Goal: Task Accomplishment & Management: Use online tool/utility

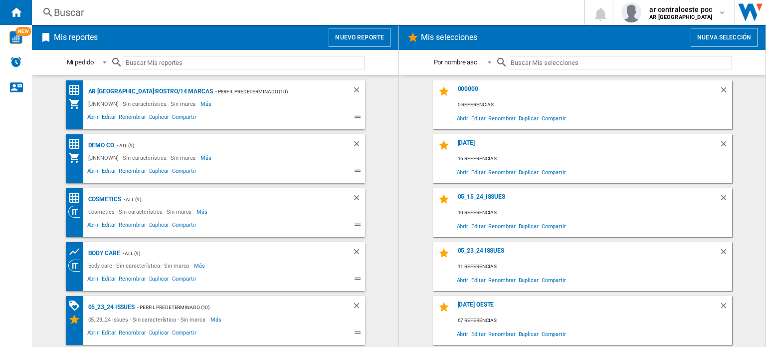
click at [365, 39] on button "Nuevo reporte" at bounding box center [360, 37] width 62 height 19
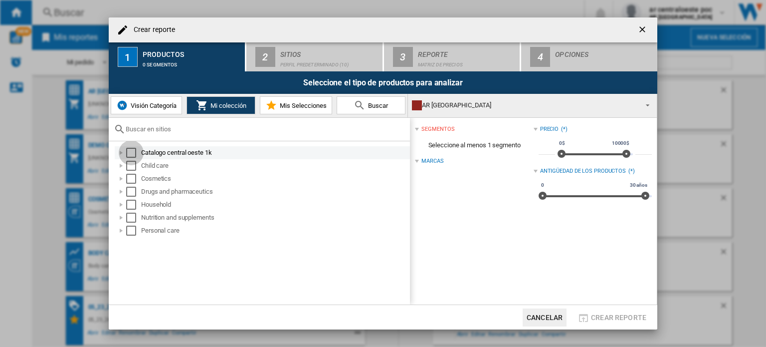
click at [133, 152] on div "Select" at bounding box center [131, 153] width 10 height 10
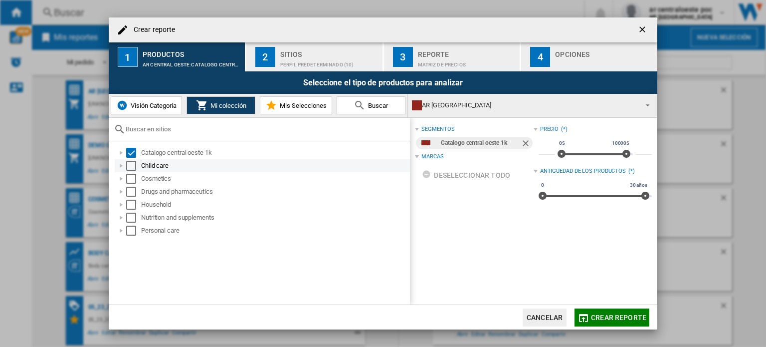
click at [129, 166] on div "Select" at bounding box center [131, 166] width 10 height 10
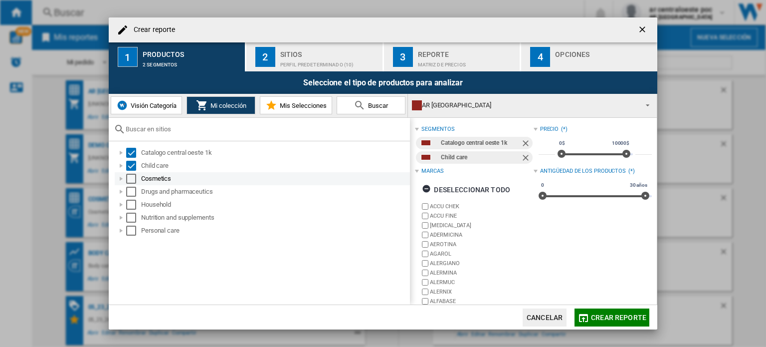
click at [132, 177] on div "Select" at bounding box center [131, 179] width 10 height 10
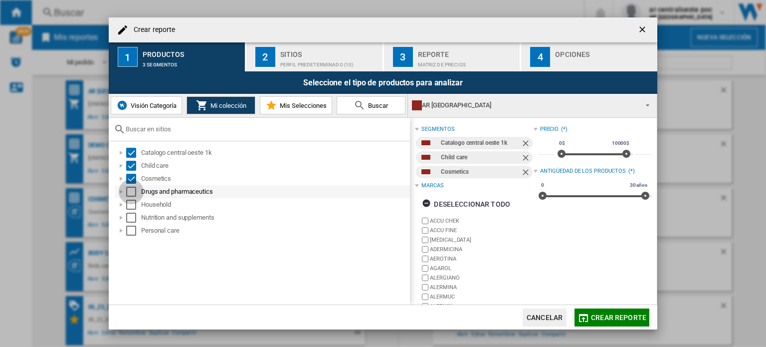
click at [131, 192] on div "Select" at bounding box center [131, 192] width 10 height 10
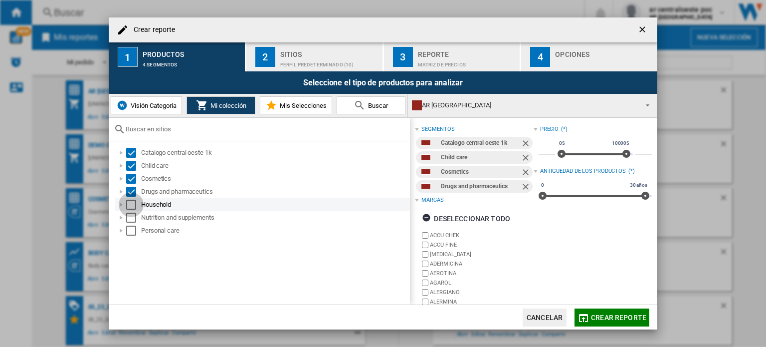
click at [130, 202] on div "Select" at bounding box center [131, 205] width 10 height 10
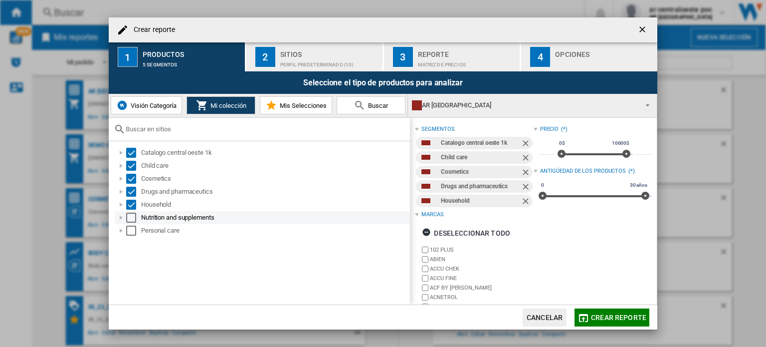
click at [131, 216] on div "Select" at bounding box center [131, 218] width 10 height 10
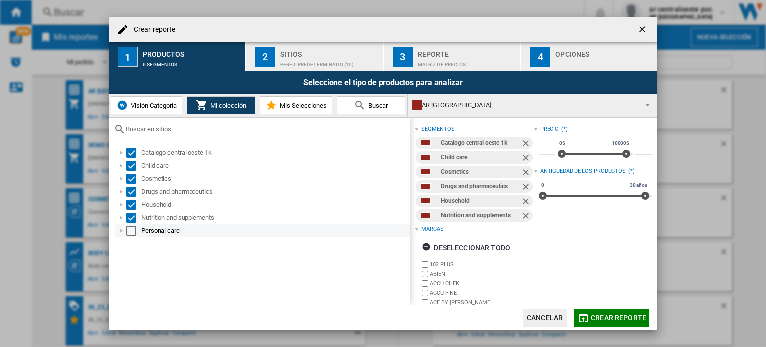
click at [133, 229] on div "Select" at bounding box center [131, 230] width 10 height 10
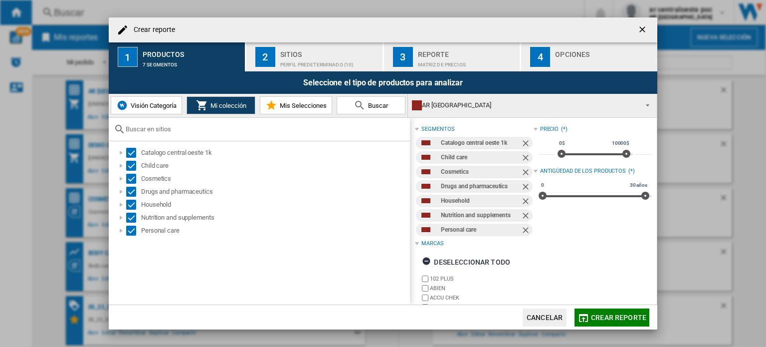
drag, startPoint x: 311, startPoint y: 56, endPoint x: 333, endPoint y: 70, distance: 26.0
click at [312, 55] on div "Sitios" at bounding box center [329, 51] width 98 height 10
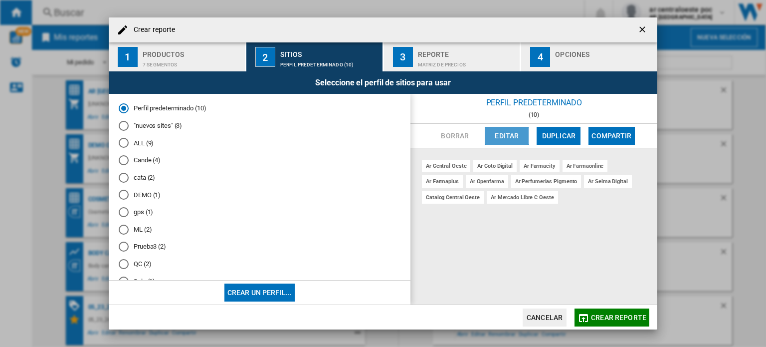
click at [511, 137] on button "Editar" at bounding box center [507, 136] width 44 height 18
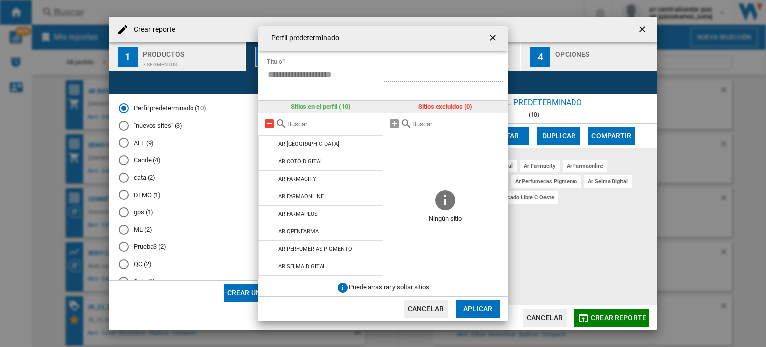
click at [269, 125] on md-icon at bounding box center [269, 124] width 12 height 12
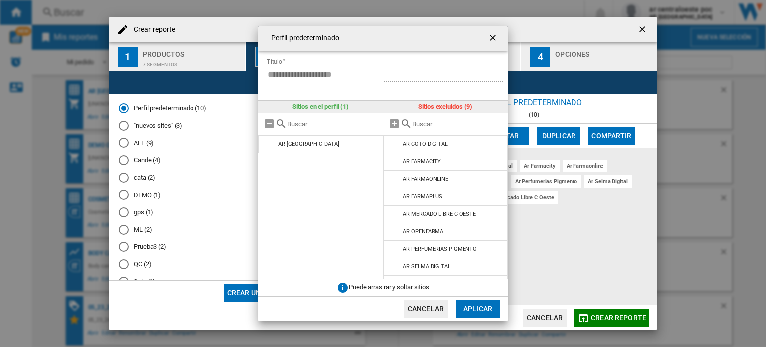
click at [421, 122] on input "text" at bounding box center [458, 123] width 91 height 7
click at [393, 213] on md-icon at bounding box center [395, 214] width 12 height 12
click at [479, 304] on button "Aplicar" at bounding box center [478, 308] width 44 height 18
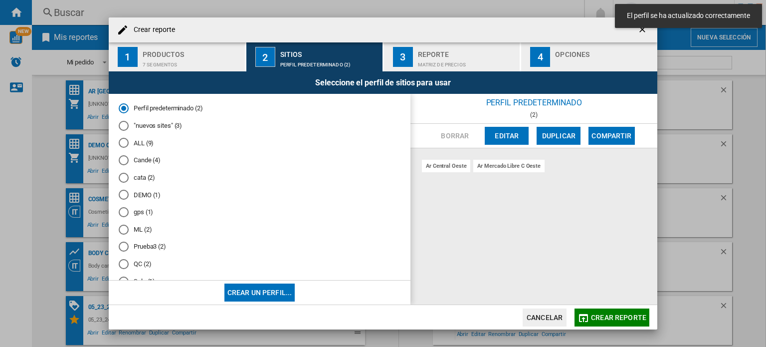
click at [593, 315] on span "Crear reporte" at bounding box center [618, 317] width 55 height 8
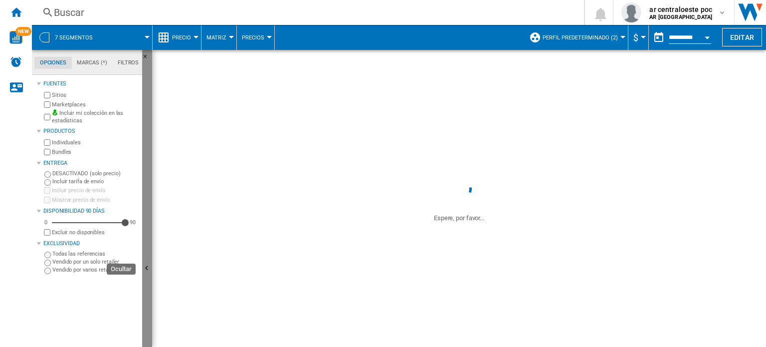
click at [147, 257] on button "Ocultar" at bounding box center [147, 269] width 10 height 438
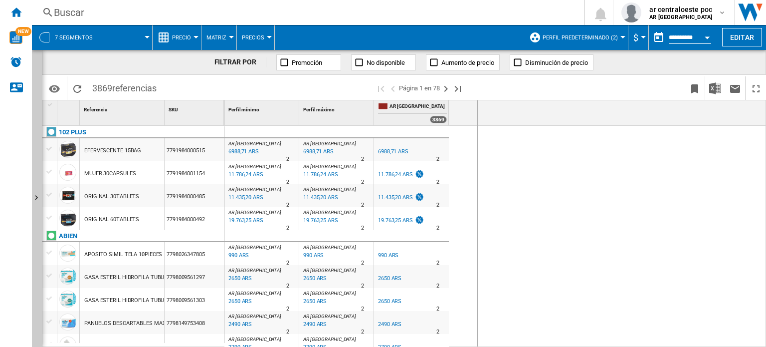
drag, startPoint x: 446, startPoint y: 110, endPoint x: 477, endPoint y: 110, distance: 30.4
click at [477, 110] on div "Perfil mínimo 1 Perfil máximo 1 AR CENTRAL OESTE 3869" at bounding box center [495, 112] width 542 height 25
click at [183, 39] on span "Precio" at bounding box center [181, 37] width 19 height 6
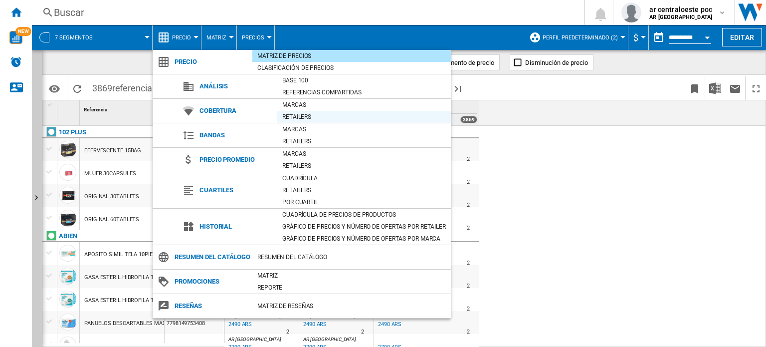
click at [288, 117] on div "Retailers" at bounding box center [364, 117] width 174 height 10
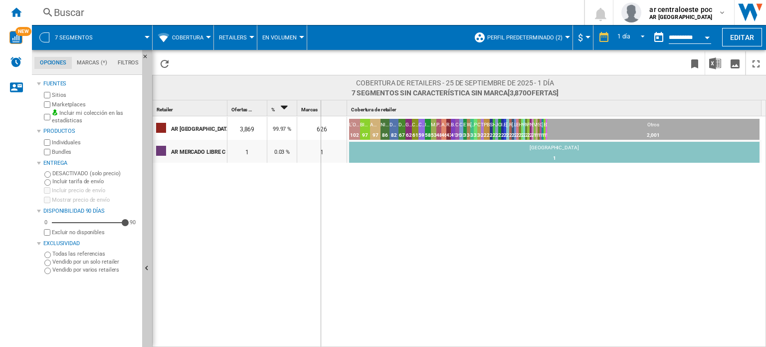
drag, startPoint x: 226, startPoint y: 107, endPoint x: 320, endPoint y: 111, distance: 93.9
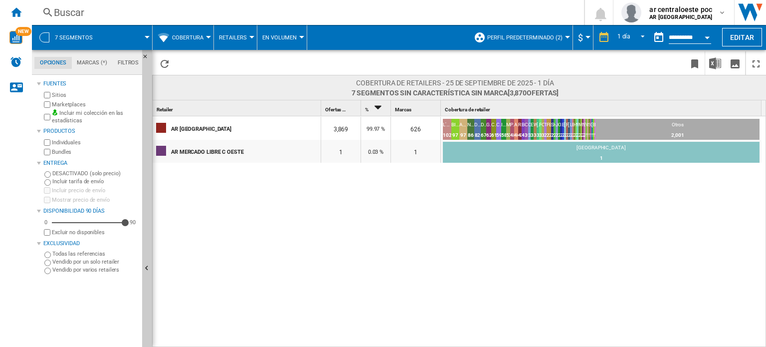
click at [130, 40] on span at bounding box center [127, 37] width 40 height 25
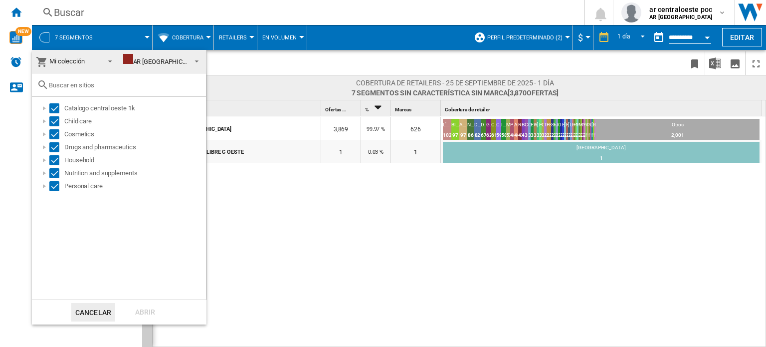
click at [70, 60] on span "Mi colección" at bounding box center [66, 60] width 35 height 7
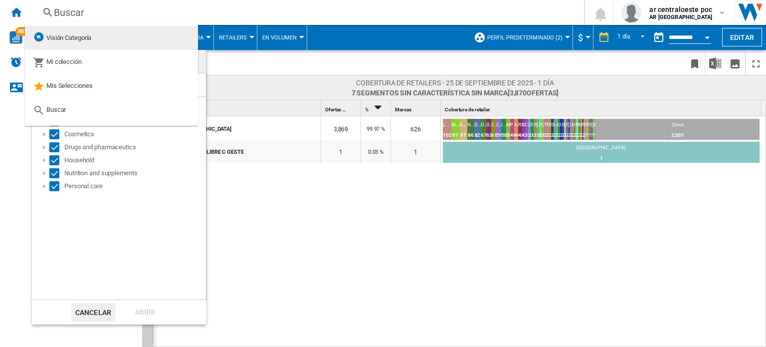
click at [63, 41] on span "Visión Categoría" at bounding box center [68, 37] width 45 height 7
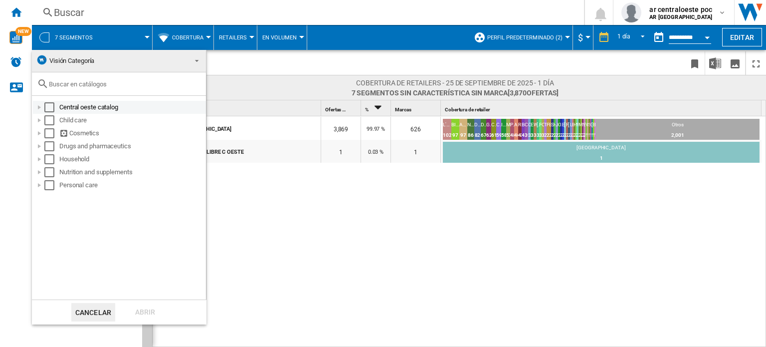
drag, startPoint x: 52, startPoint y: 105, endPoint x: 51, endPoint y: 113, distance: 7.5
click at [52, 107] on div "Select" at bounding box center [49, 107] width 10 height 10
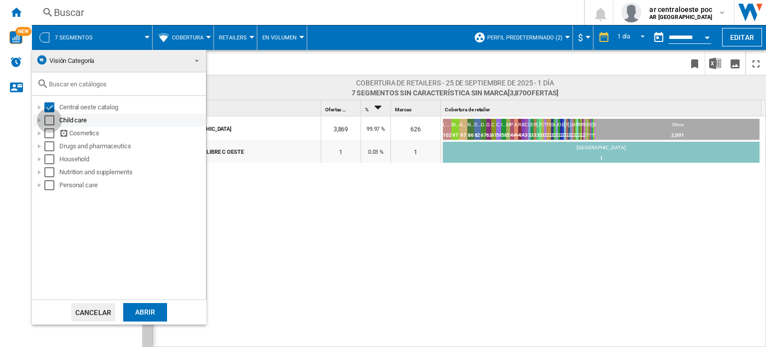
drag, startPoint x: 50, startPoint y: 118, endPoint x: 49, endPoint y: 130, distance: 12.0
click at [50, 119] on div "Select" at bounding box center [49, 120] width 10 height 10
click at [49, 132] on div "Select" at bounding box center [49, 133] width 10 height 10
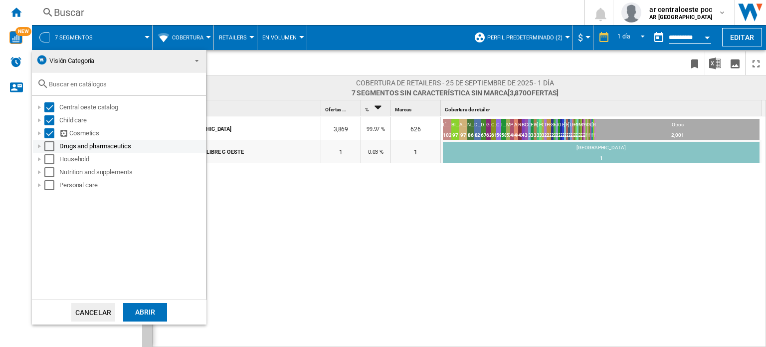
click at [47, 149] on div "Select" at bounding box center [49, 146] width 10 height 10
click at [49, 160] on div "Select" at bounding box center [49, 159] width 10 height 10
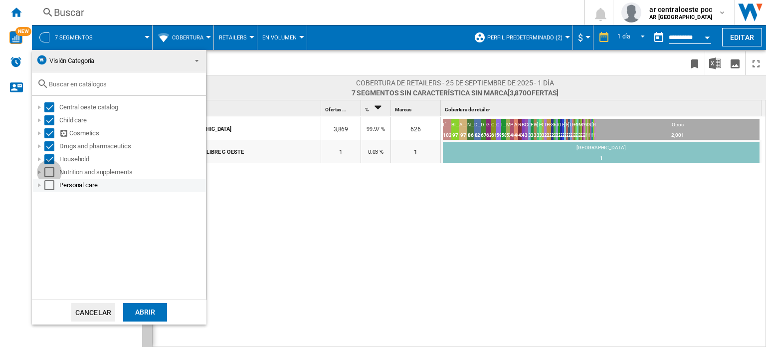
drag, startPoint x: 49, startPoint y: 173, endPoint x: 49, endPoint y: 185, distance: 11.5
click at [49, 173] on div "Select" at bounding box center [49, 172] width 10 height 10
click at [49, 186] on div "Select" at bounding box center [49, 185] width 10 height 10
click at [137, 311] on div "Abrir" at bounding box center [145, 312] width 44 height 18
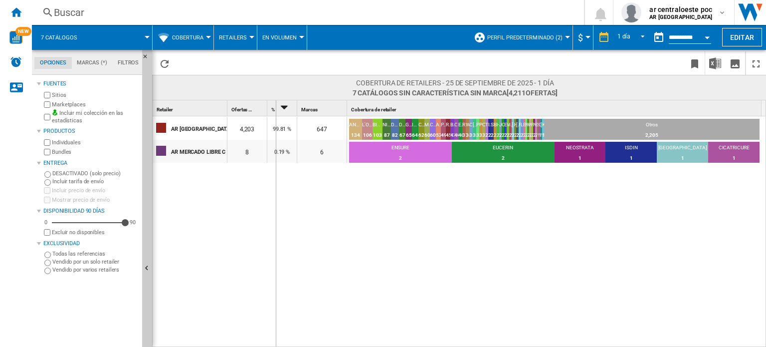
drag, startPoint x: 228, startPoint y: 108, endPoint x: 275, endPoint y: 110, distance: 47.4
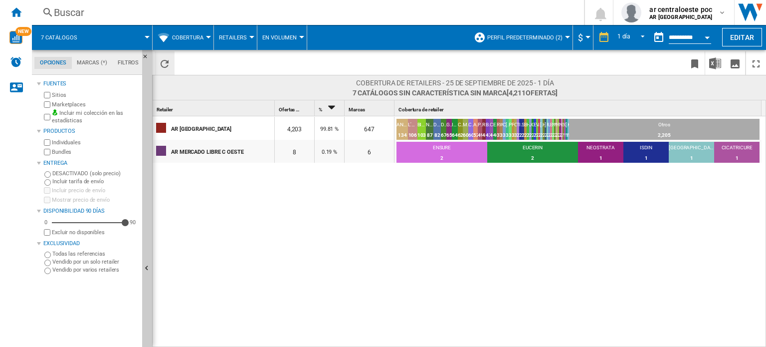
click at [164, 65] on ng-md-icon "Recargar" at bounding box center [165, 64] width 12 height 12
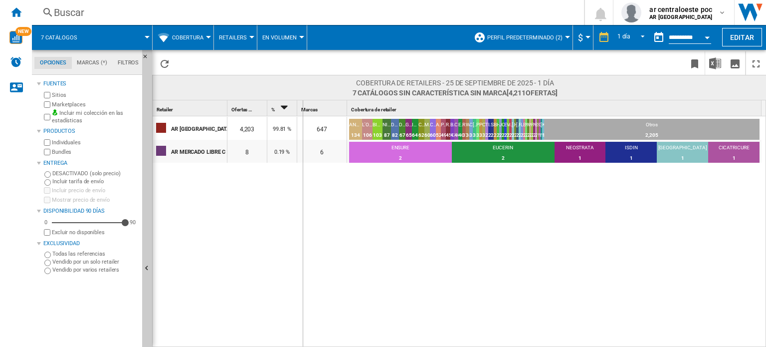
drag, startPoint x: 227, startPoint y: 106, endPoint x: 302, endPoint y: 106, distance: 74.8
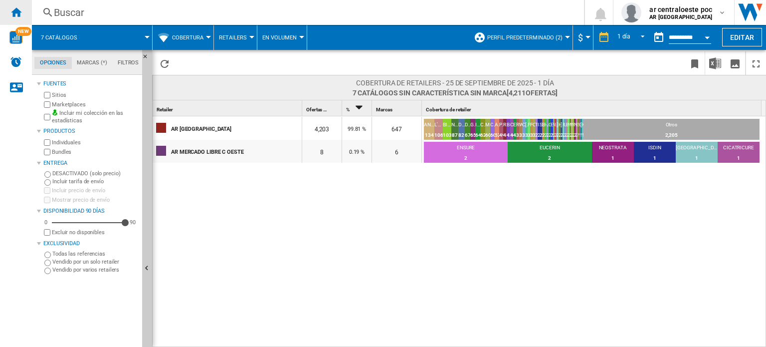
click at [2, 6] on div "Inicio" at bounding box center [16, 12] width 32 height 25
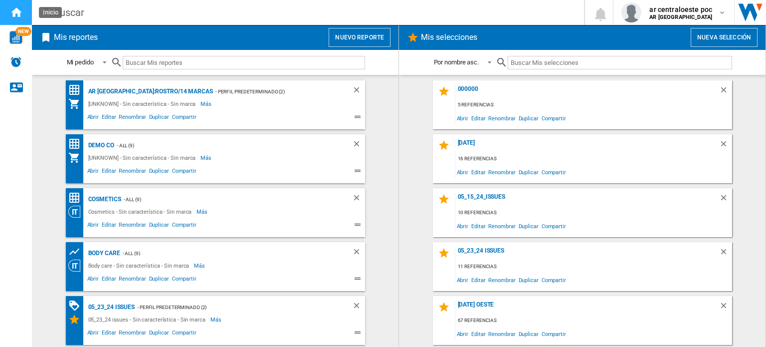
click at [20, 7] on ng-md-icon "Inicio" at bounding box center [16, 12] width 12 height 12
click at [371, 34] on button "Nuevo reporte" at bounding box center [360, 37] width 62 height 19
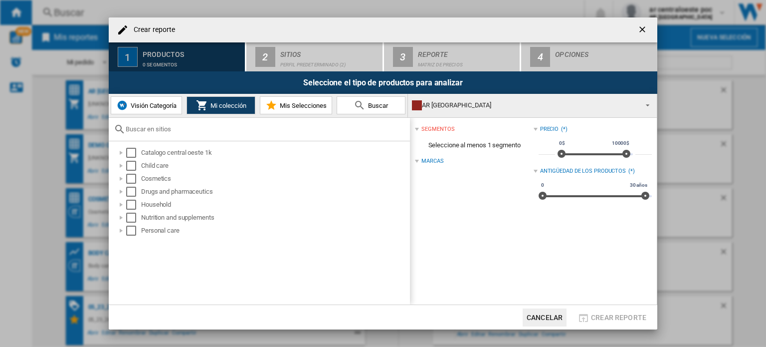
click at [154, 57] on div "0 segmentos" at bounding box center [192, 62] width 98 height 10
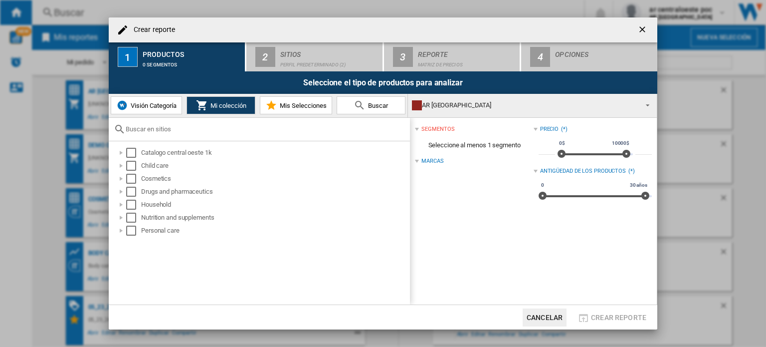
click at [143, 108] on span "Visión Categoría" at bounding box center [152, 105] width 48 height 7
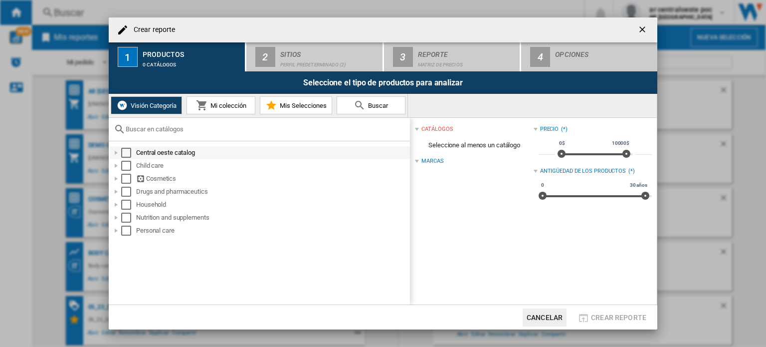
click at [124, 152] on div "Select" at bounding box center [126, 153] width 10 height 10
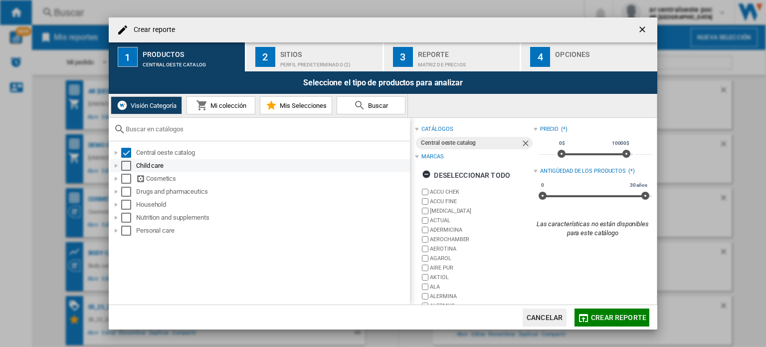
click at [129, 167] on div "Select" at bounding box center [126, 166] width 10 height 10
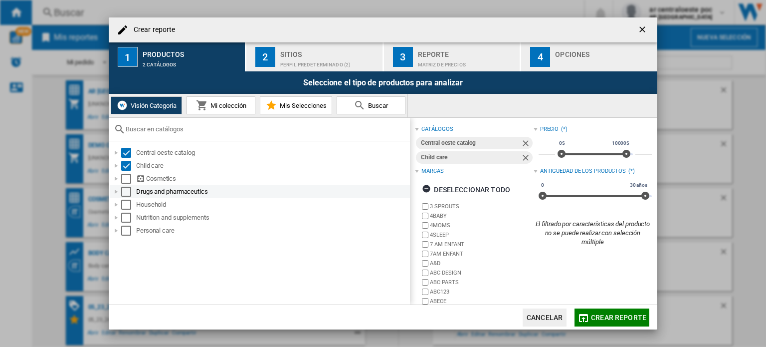
drag, startPoint x: 127, startPoint y: 181, endPoint x: 123, endPoint y: 197, distance: 16.0
click at [127, 183] on div "Select" at bounding box center [126, 179] width 10 height 10
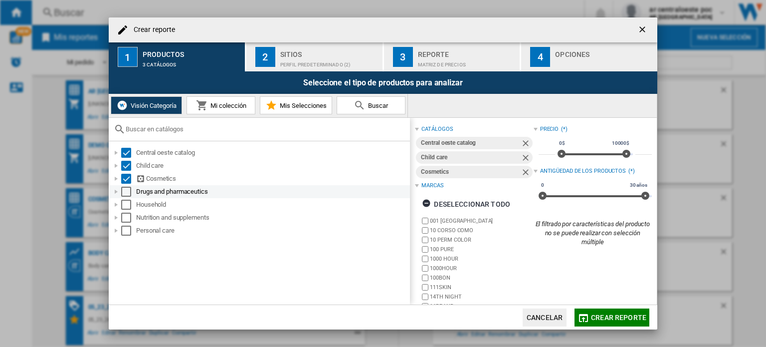
click at [123, 197] on div "Drugs and pharmaceutics" at bounding box center [260, 191] width 300 height 13
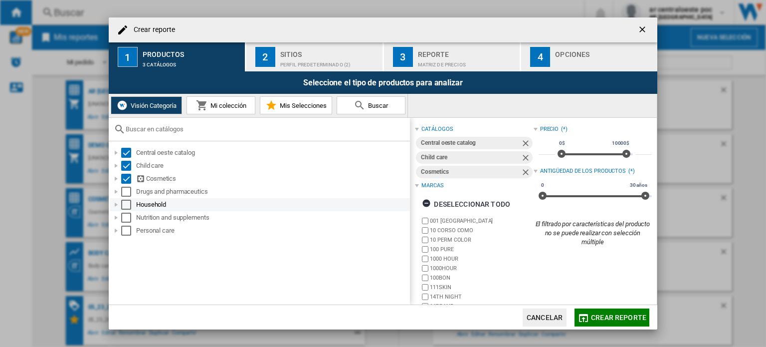
click at [127, 207] on div "Select" at bounding box center [126, 205] width 10 height 10
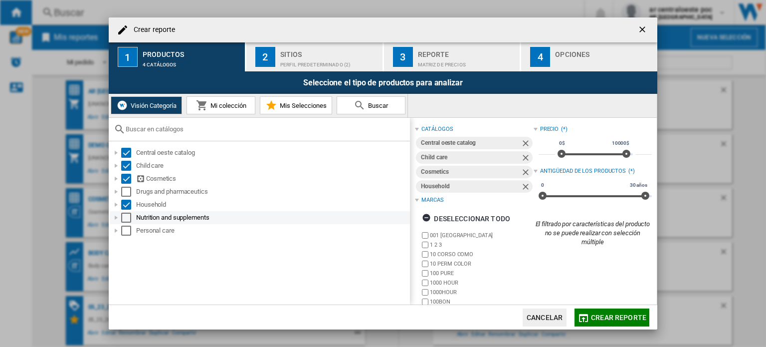
drag, startPoint x: 126, startPoint y: 195, endPoint x: 126, endPoint y: 213, distance: 18.5
click at [126, 194] on div "Select" at bounding box center [126, 192] width 10 height 10
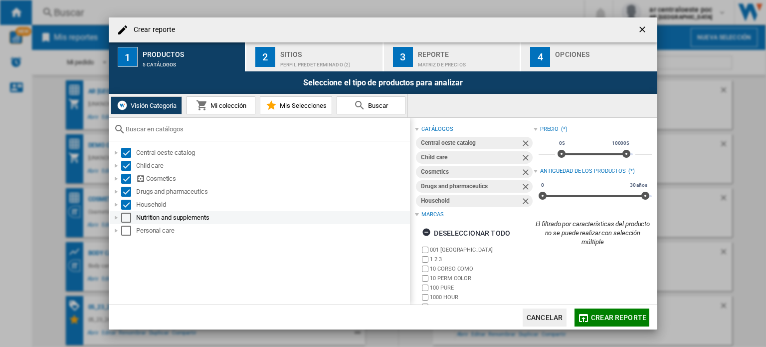
click at [127, 219] on div "Select" at bounding box center [126, 218] width 10 height 10
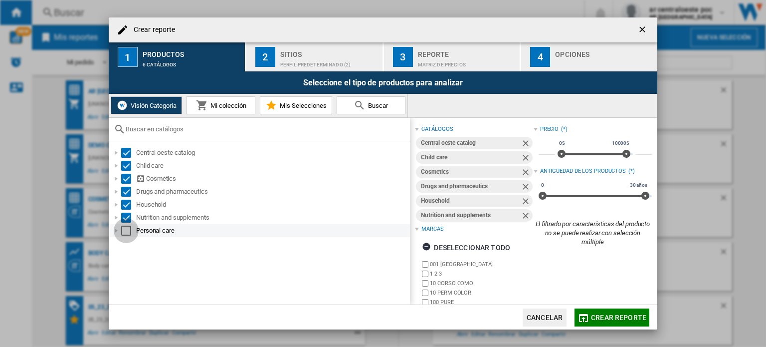
click at [126, 232] on div "Select" at bounding box center [126, 230] width 10 height 10
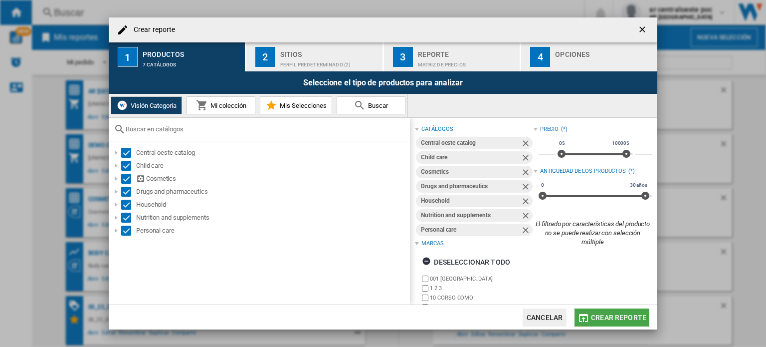
click at [607, 314] on span "Crear reporte" at bounding box center [618, 317] width 55 height 8
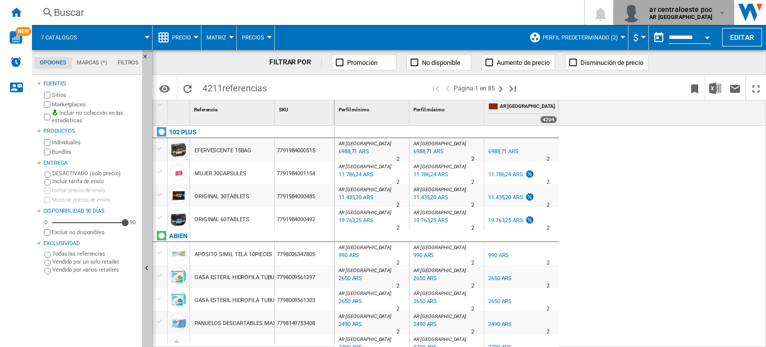
click at [682, 17] on b "AR [GEOGRAPHIC_DATA]" at bounding box center [681, 17] width 63 height 6
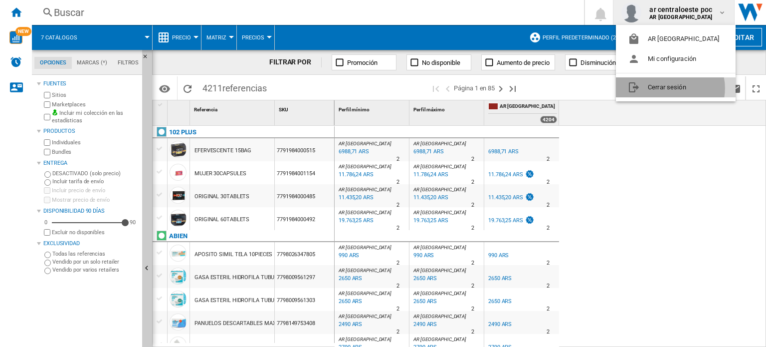
click at [670, 88] on button "Cerrar sesión" at bounding box center [676, 87] width 120 height 20
